Goal: Information Seeking & Learning: Learn about a topic

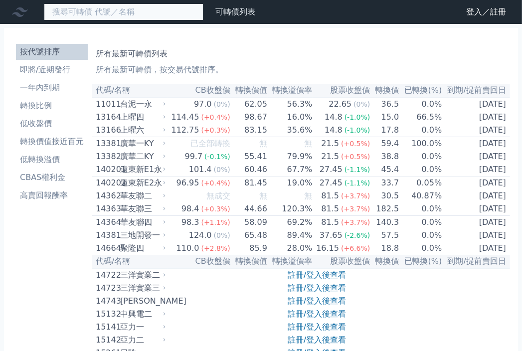
click at [142, 16] on input at bounding box center [123, 11] width 159 height 17
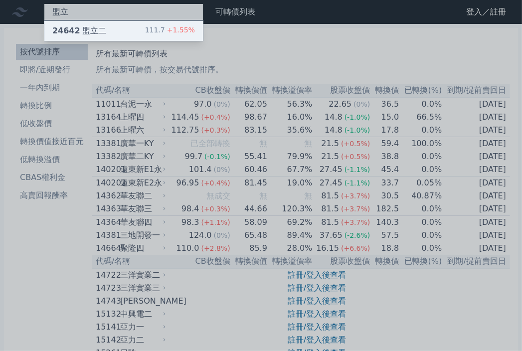
type input "盟立"
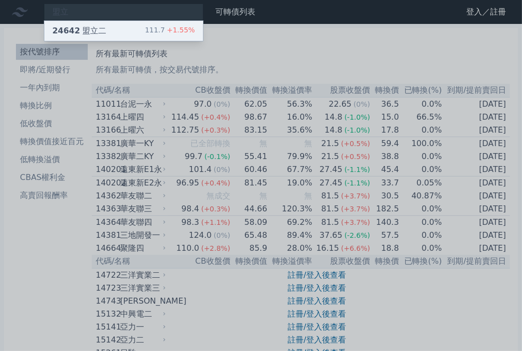
click at [130, 27] on div "24642 盟立二 111.7 +1.55%" at bounding box center [123, 31] width 158 height 20
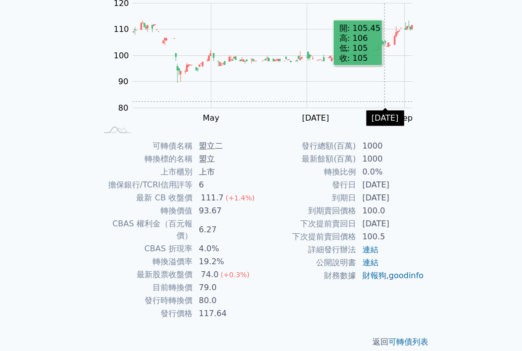
scroll to position [111, 0]
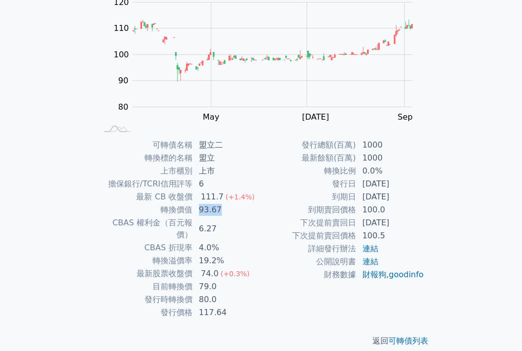
drag, startPoint x: 197, startPoint y: 209, endPoint x: 227, endPoint y: 213, distance: 29.7
click at [227, 213] on td "93.67" at bounding box center [227, 209] width 68 height 13
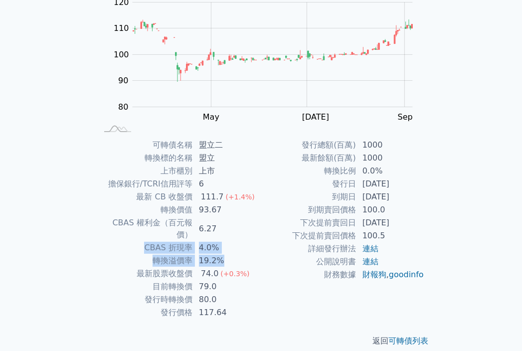
drag, startPoint x: 225, startPoint y: 248, endPoint x: 259, endPoint y: 219, distance: 44.9
click at [259, 219] on tbody "可轉債名稱 盟立二 轉換標的名稱 盟立 上市櫃別 上市 擔保銀行/TCRI信用評等 6 最新 CB 收盤價 111.7 (+1.4%) 轉換價值 93.67 …" at bounding box center [179, 229] width 163 height 180
click at [259, 219] on td "6.27" at bounding box center [227, 228] width 68 height 25
